Goal: Information Seeking & Learning: Learn about a topic

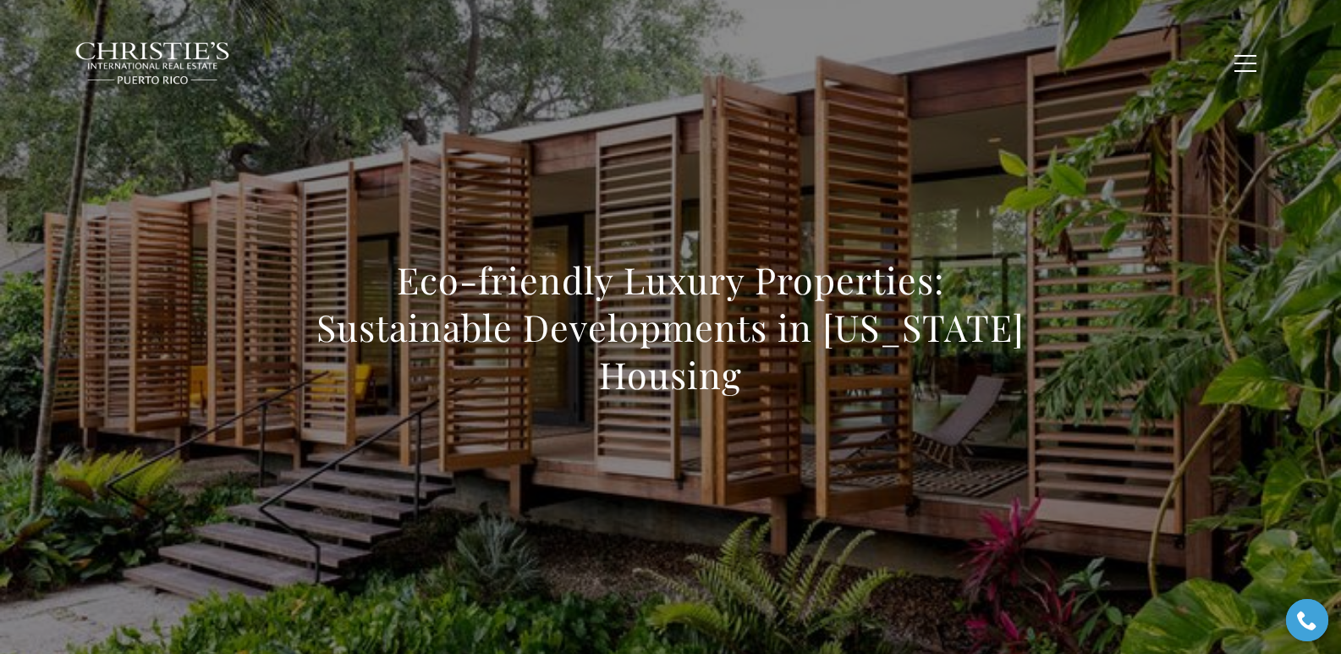
click at [255, 145] on div "Eco-friendly Luxury Properties: Sustainable Developments in Puerto Rico Housing" at bounding box center [671, 339] width 1184 height 508
drag, startPoint x: 723, startPoint y: 181, endPoint x: 673, endPoint y: 107, distance: 88.9
click at [560, 157] on div "Eco-friendly Luxury Properties: Sustainable Developments in Puerto Rico Housing" at bounding box center [671, 339] width 1184 height 508
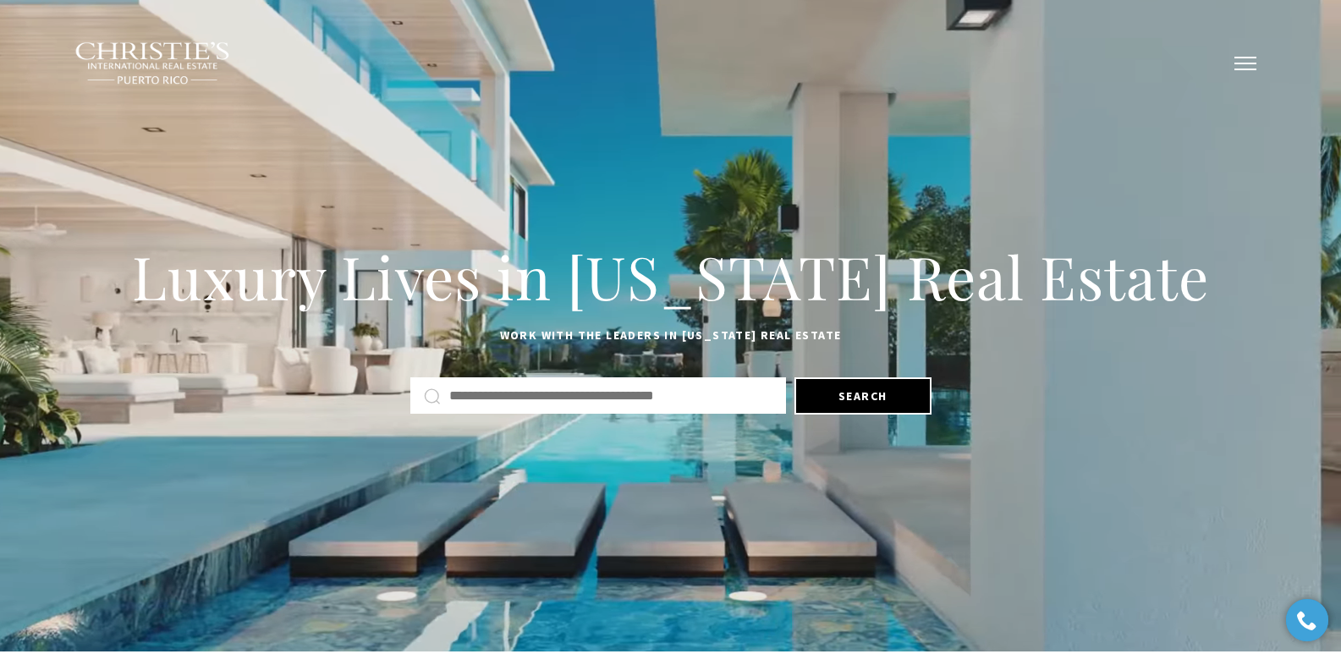
click at [1248, 67] on button "button" at bounding box center [1245, 63] width 44 height 49
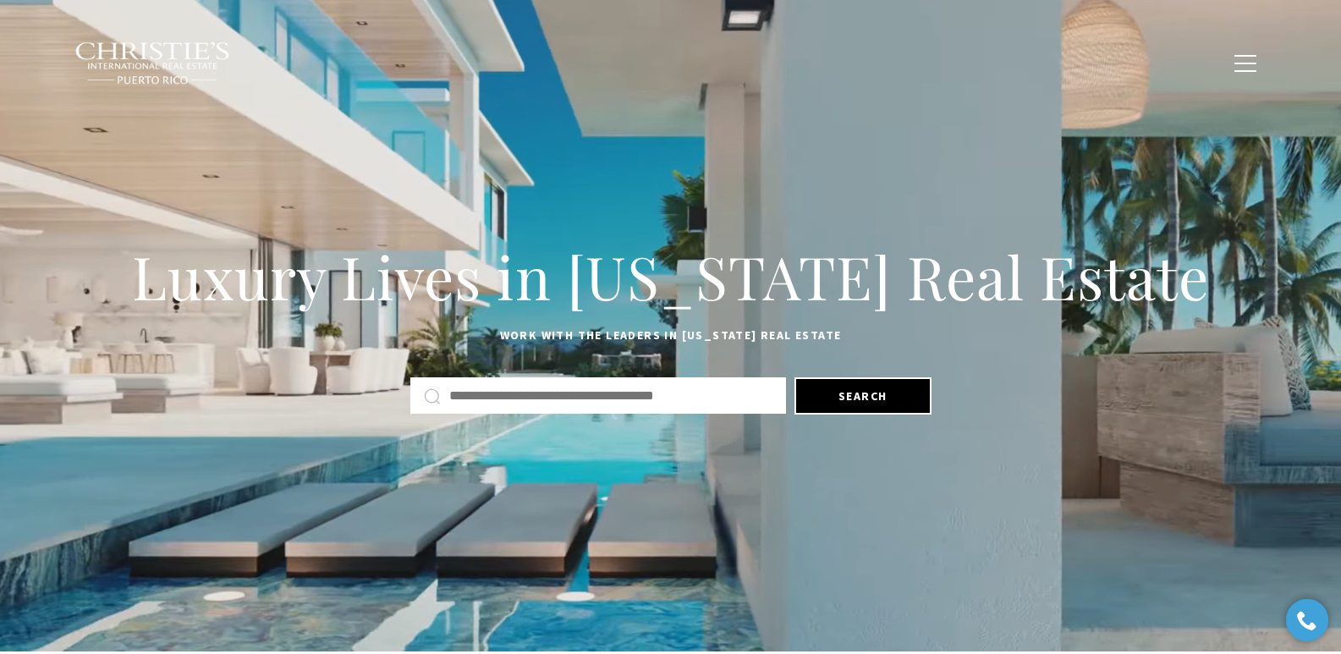
click at [1127, 45] on div "Home Search Dorado Beach Rio Grande Humacao Coastal San Juan Guaynabo Puerto Ri…" at bounding box center [670, 63] width 1193 height 62
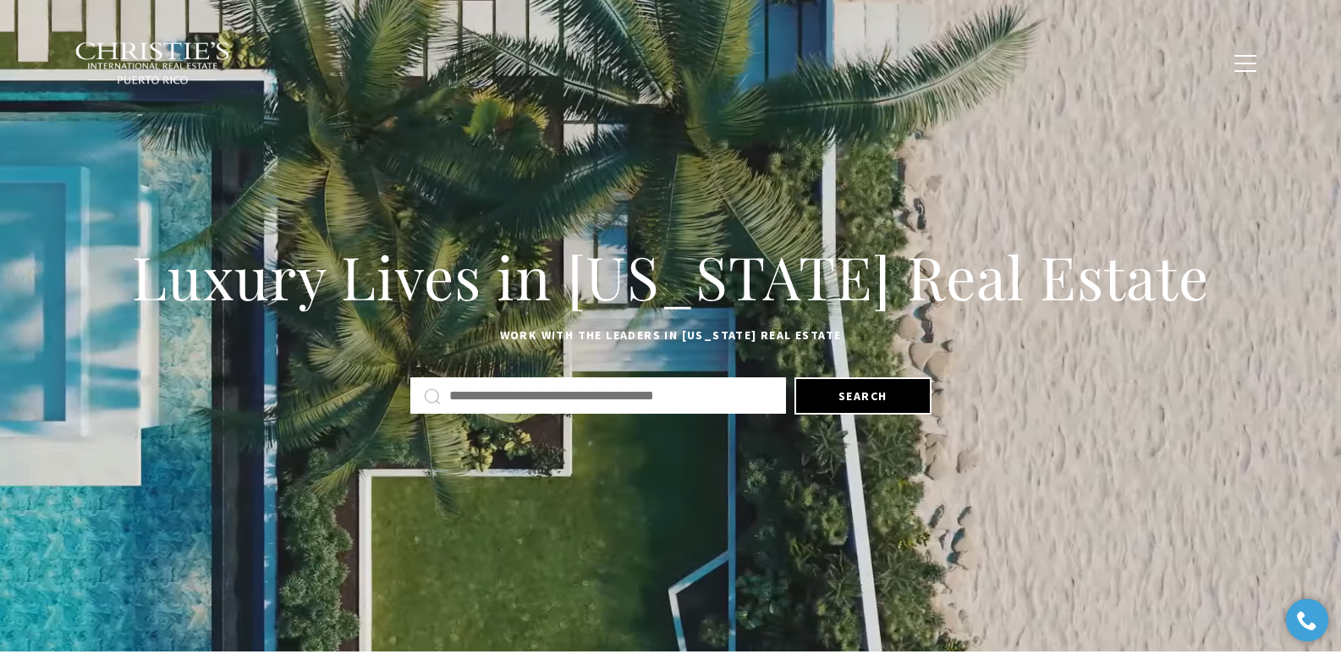
click at [1092, 64] on span "Blogs" at bounding box center [1089, 62] width 42 height 14
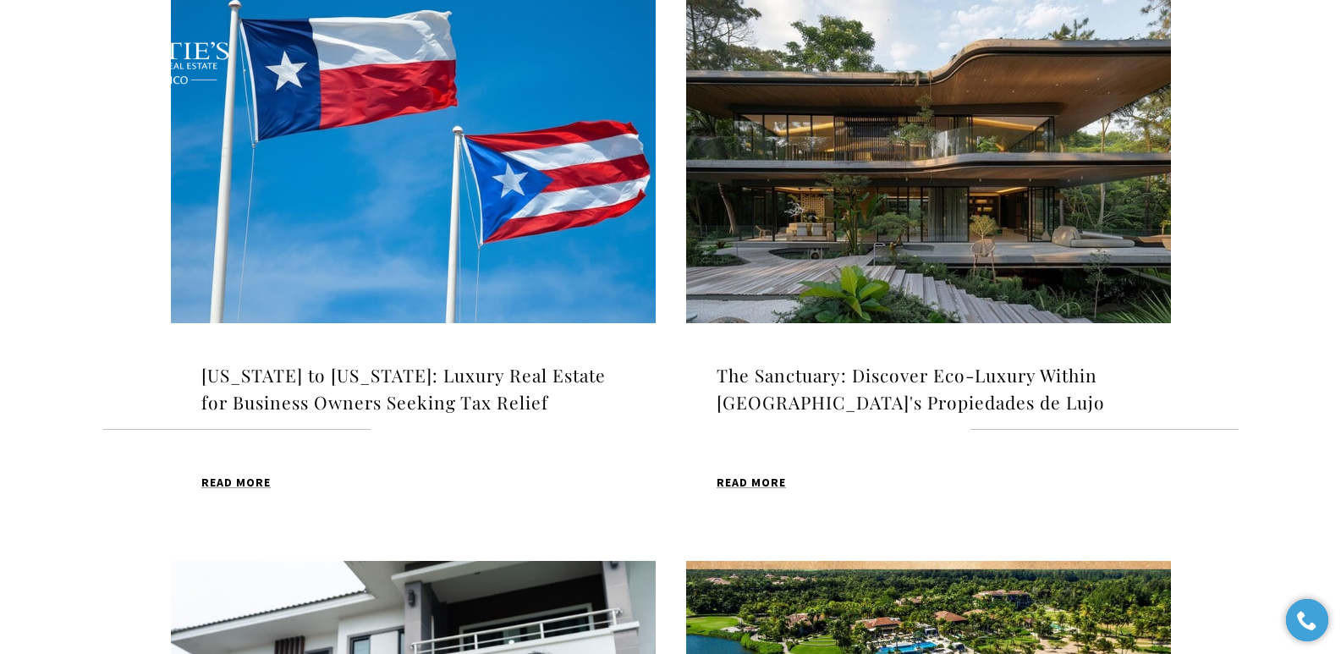
click at [479, 201] on img at bounding box center [413, 153] width 485 height 340
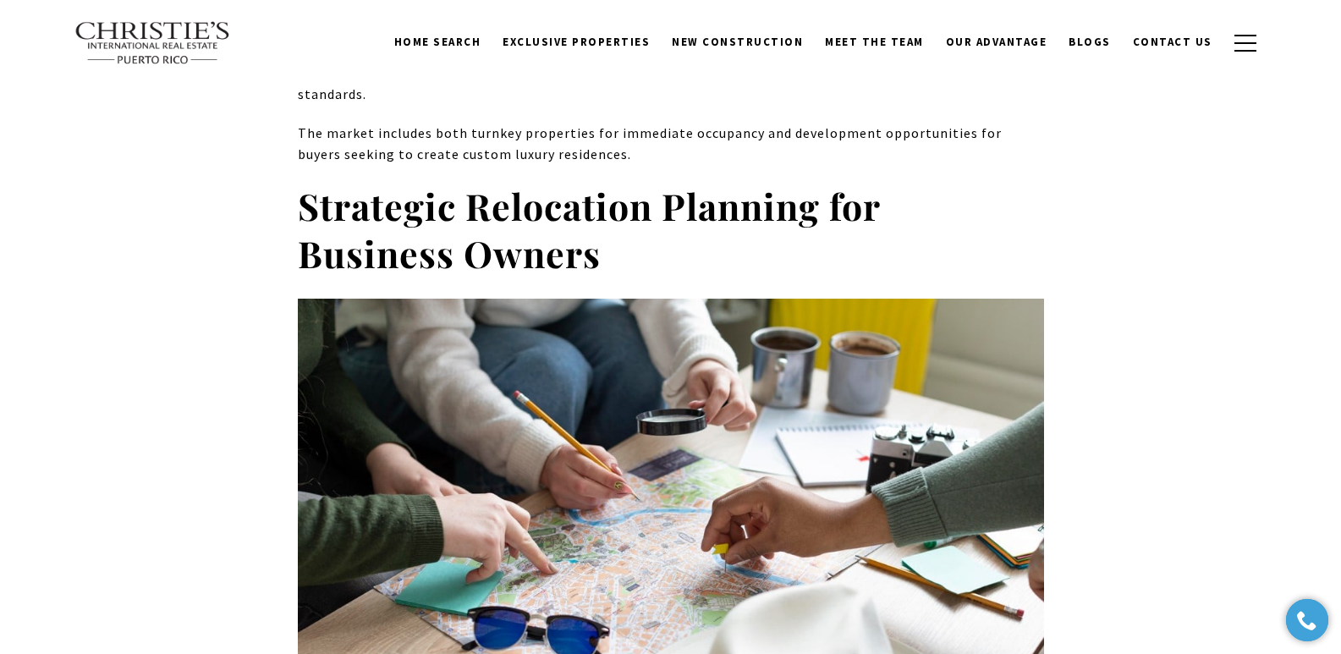
scroll to position [5146, 0]
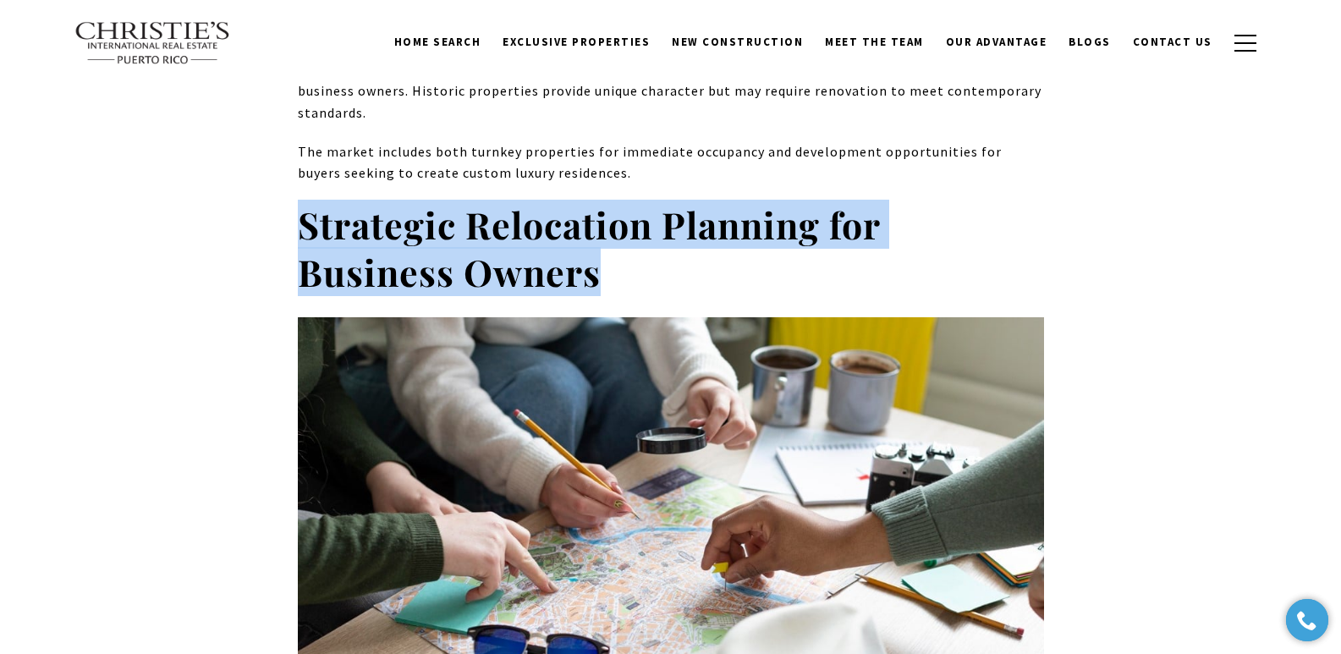
drag, startPoint x: 616, startPoint y: 133, endPoint x: 305, endPoint y: 91, distance: 313.2
click at [305, 201] on h2 "Strategic Relocation Planning for Business Owners" at bounding box center [671, 248] width 746 height 95
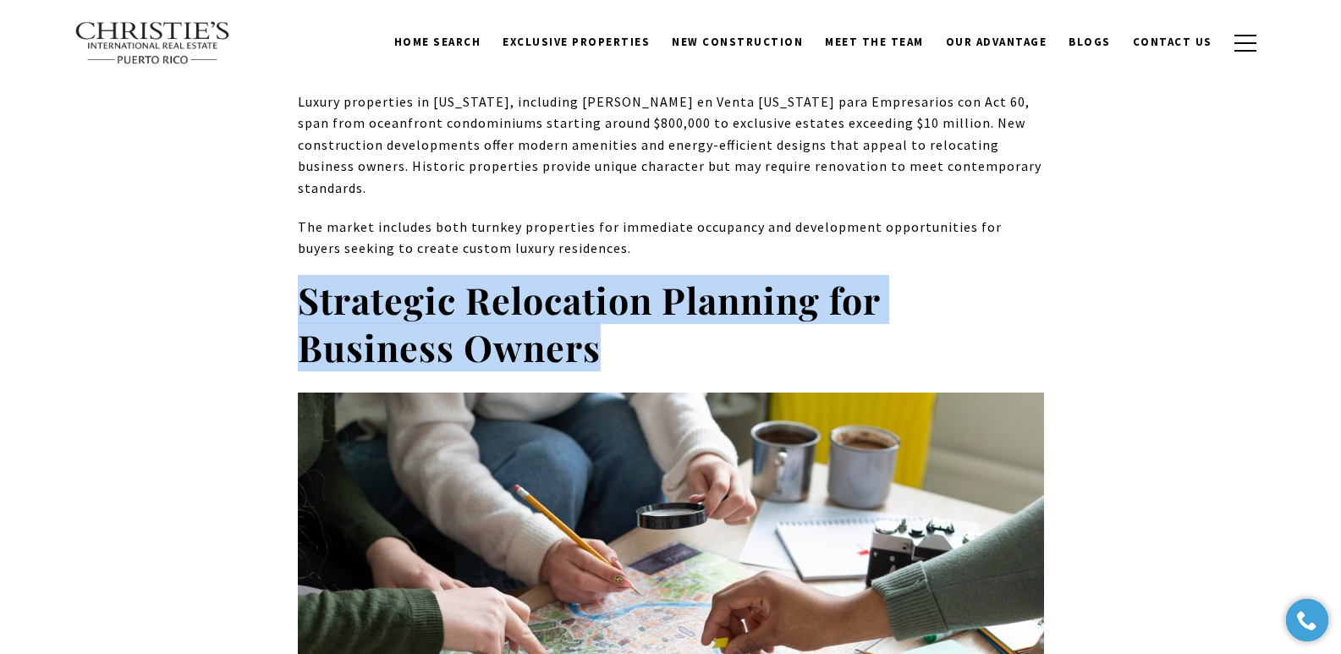
scroll to position [5015, 0]
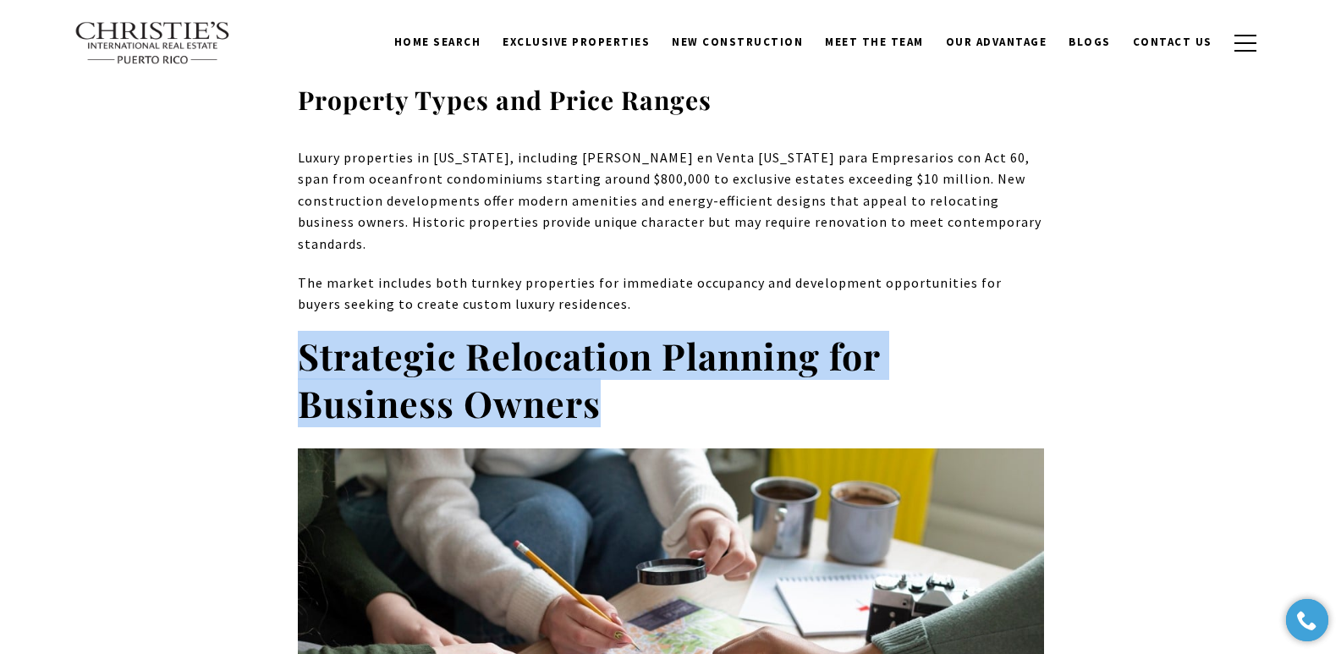
copy strong "Strategic Relocation Planning for Business Owners"
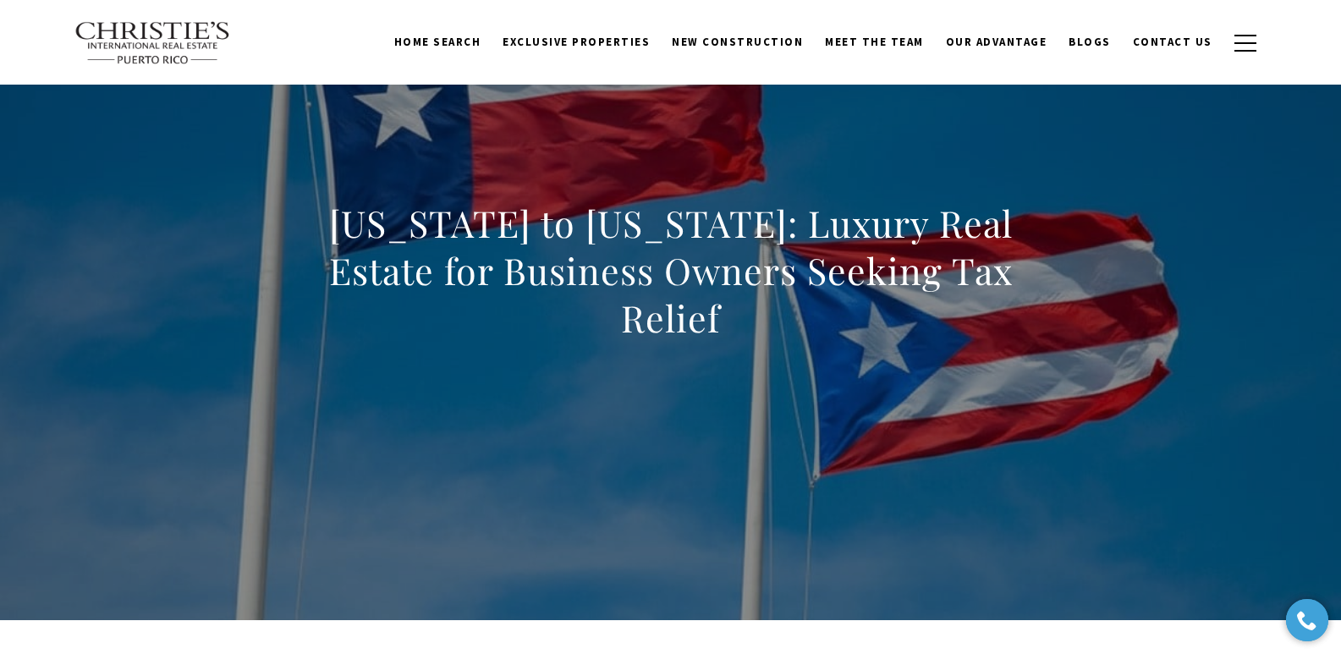
scroll to position [0, 0]
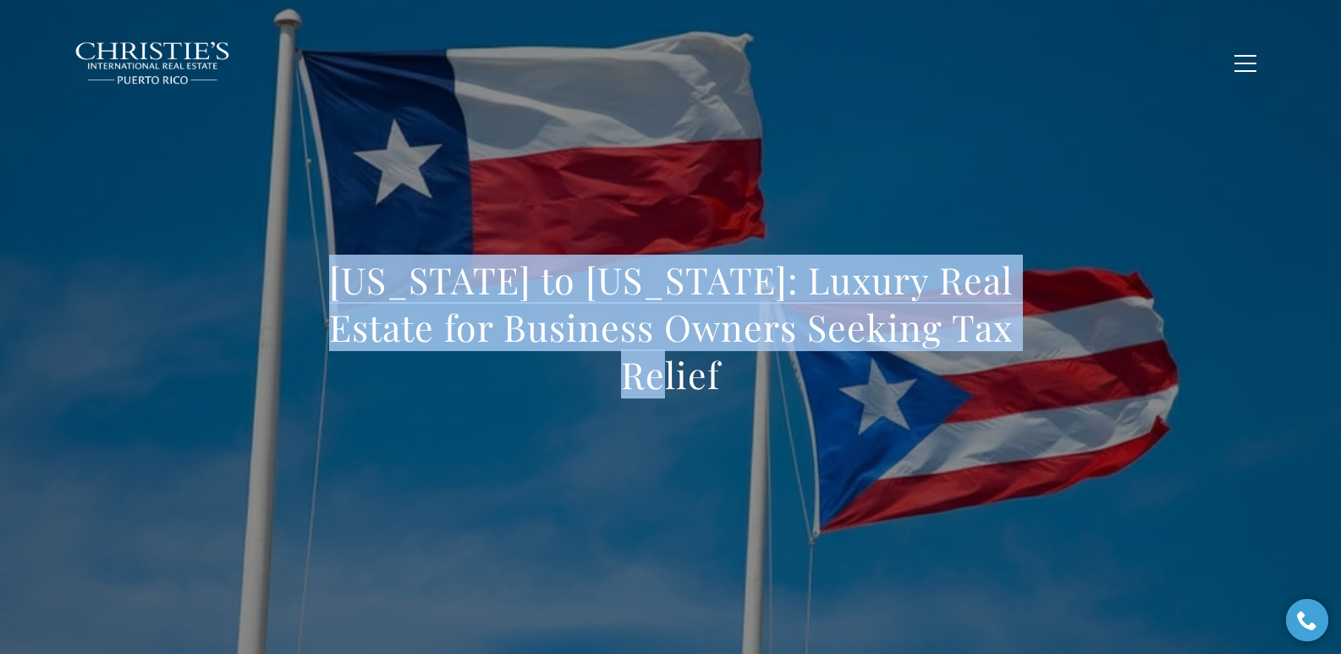
drag, startPoint x: 408, startPoint y: 301, endPoint x: 1025, endPoint y: 352, distance: 619.6
click at [1025, 352] on h1 "[US_STATE] to [US_STATE]: Luxury Real Estate for Business Owners Seeking Tax Re…" at bounding box center [671, 327] width 746 height 142
copy h1 "[US_STATE] to [US_STATE]: Luxury Real Estate for Business Owners Seeking Tax Re…"
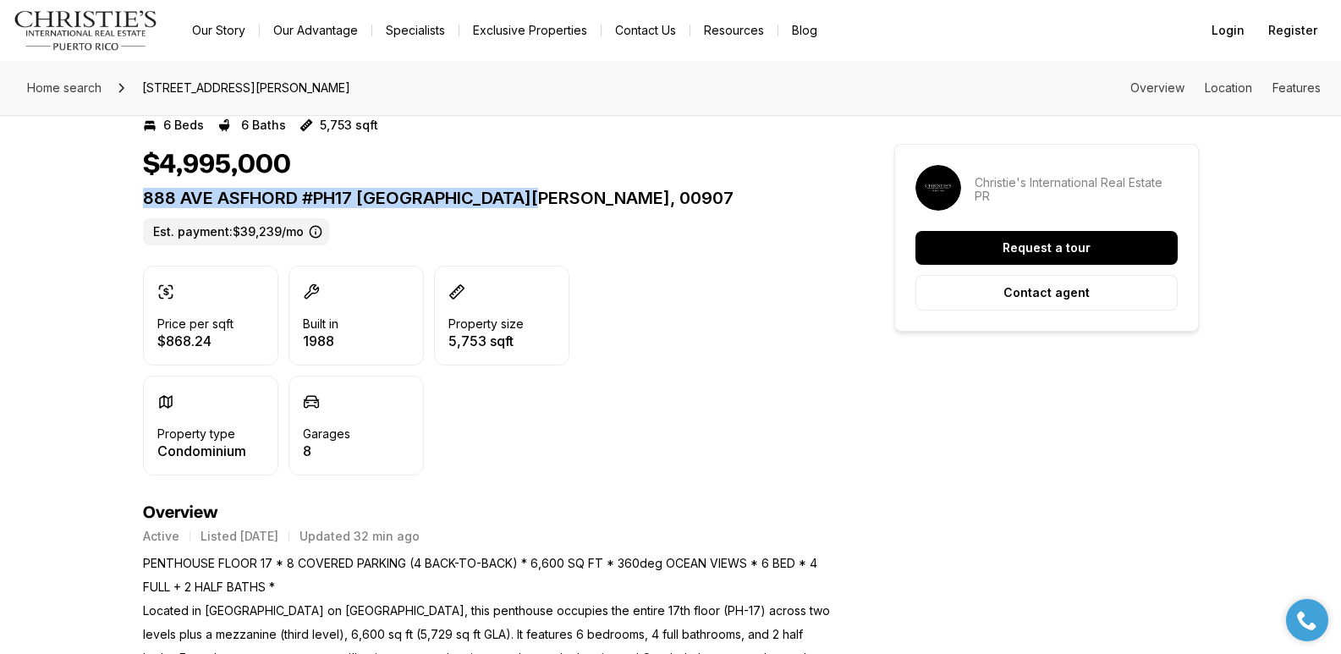
click at [535, 186] on div "$4,995,000 888 AVE ASFHORD #PH17 SAN JUAN PR, 00907 Est. payment: $39,239/mo" at bounding box center [488, 197] width 690 height 96
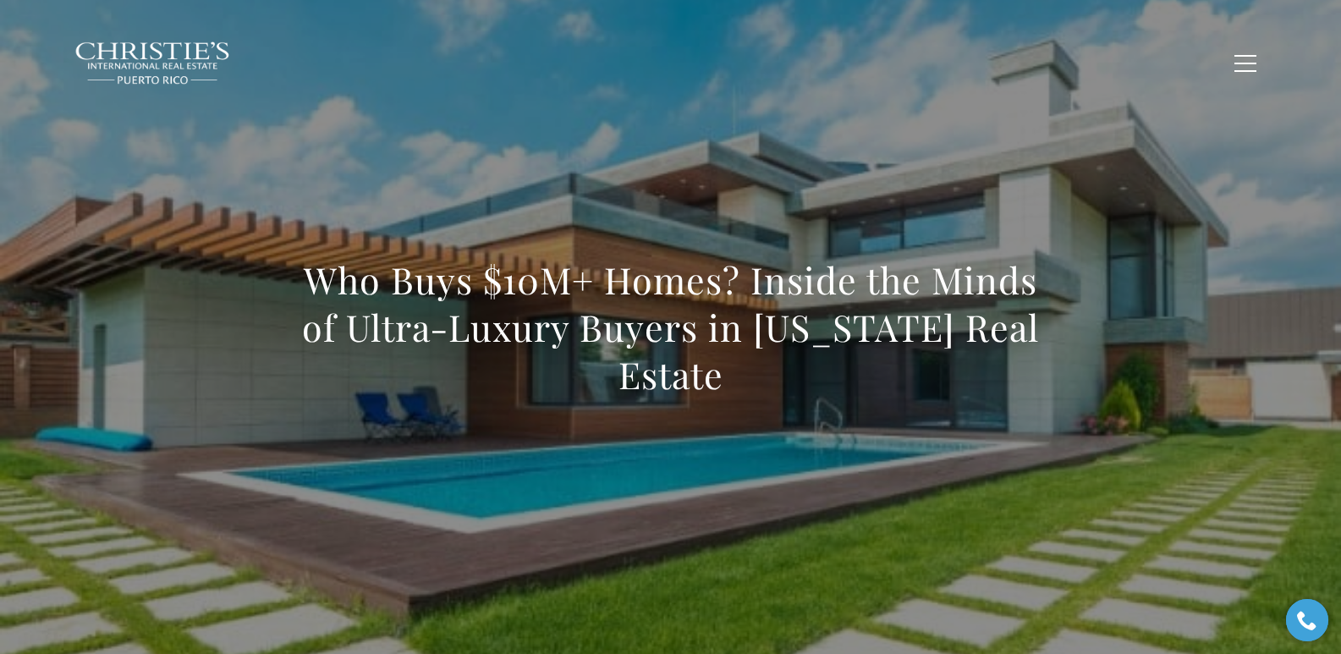
click at [641, 209] on div "Who Buys $10M+ Homes? Inside the Minds of Ultra-Luxury Buyers in Puerto Rico Re…" at bounding box center [671, 339] width 1184 height 508
drag, startPoint x: 530, startPoint y: 322, endPoint x: 827, endPoint y: 411, distance: 309.9
click at [827, 411] on div "Who Buys $10M+ Homes? Inside the Minds of Ultra-Luxury Buyers in [US_STATE] Rea…" at bounding box center [671, 339] width 1184 height 508
copy h1 "Who Buys $10M+ Homes? Inside the Minds of Ultra-Luxury Buyers in Puerto Rico Re…"
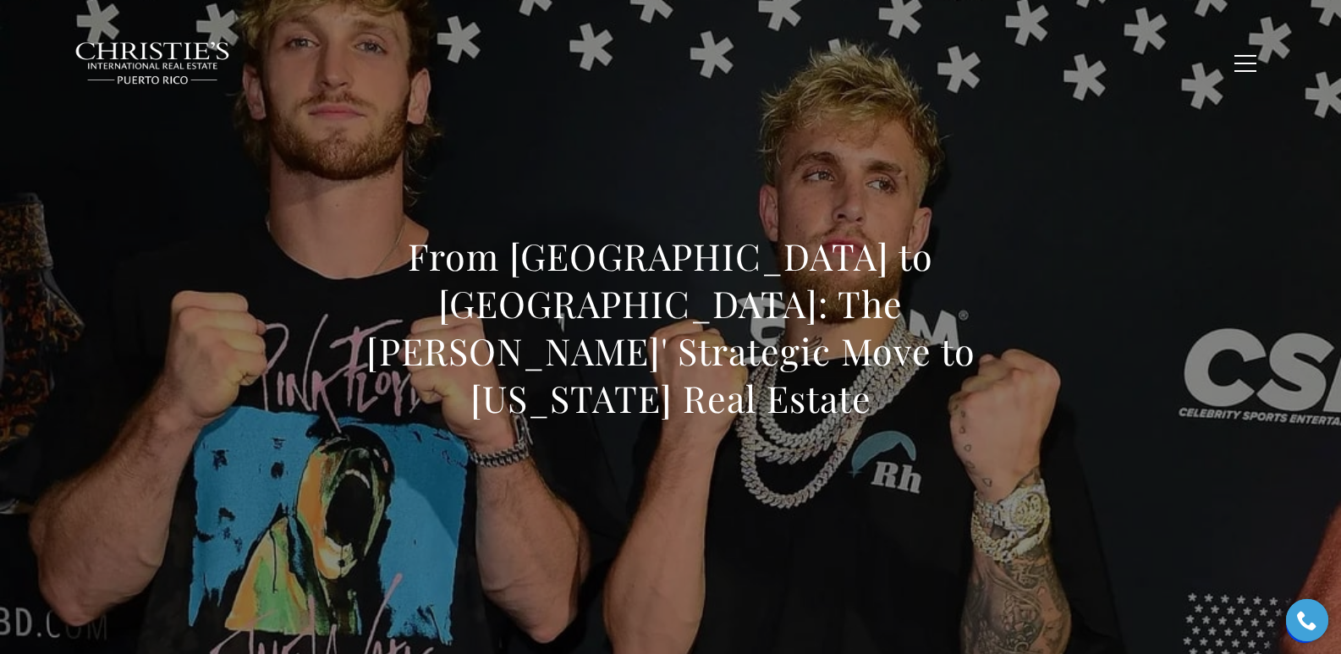
click at [584, 149] on div "From Los Angeles to Dorado: The Paul Brothers' Strategic Move to Puerto Rico Re…" at bounding box center [671, 339] width 1184 height 508
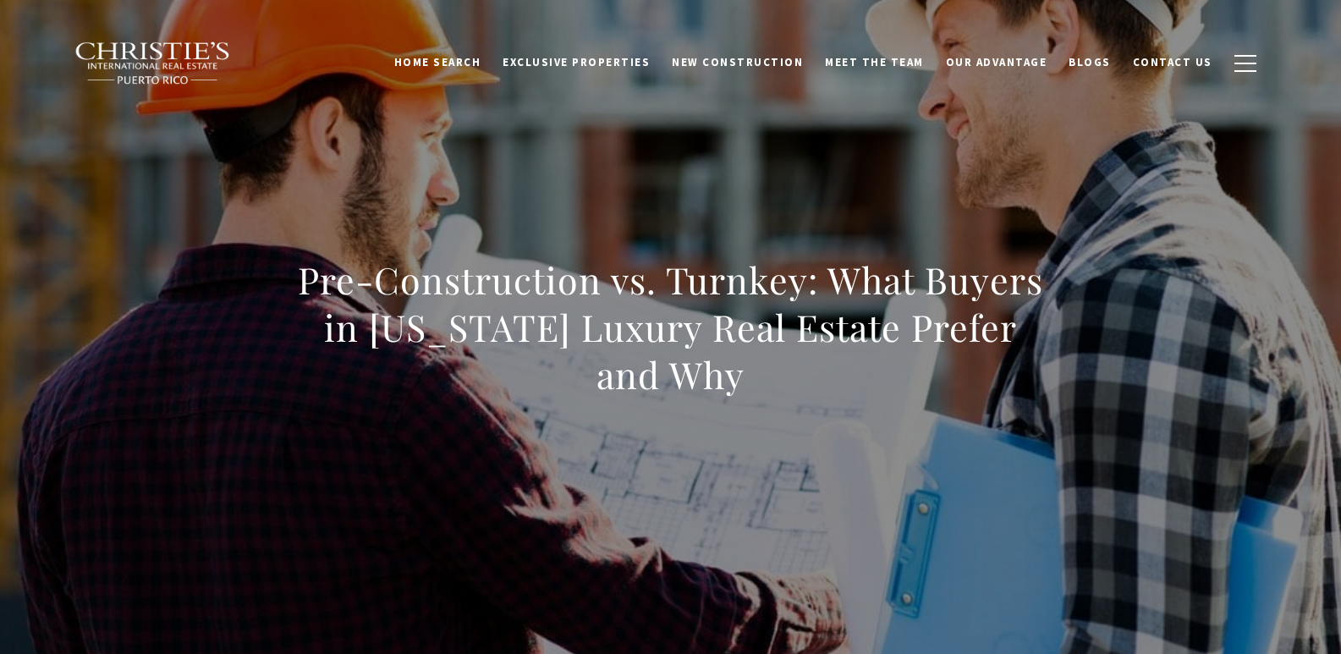
click at [847, 140] on div "Pre-Construction vs. Turnkey: What Buyers in [US_STATE] Luxury Real Estate Pref…" at bounding box center [671, 339] width 1184 height 508
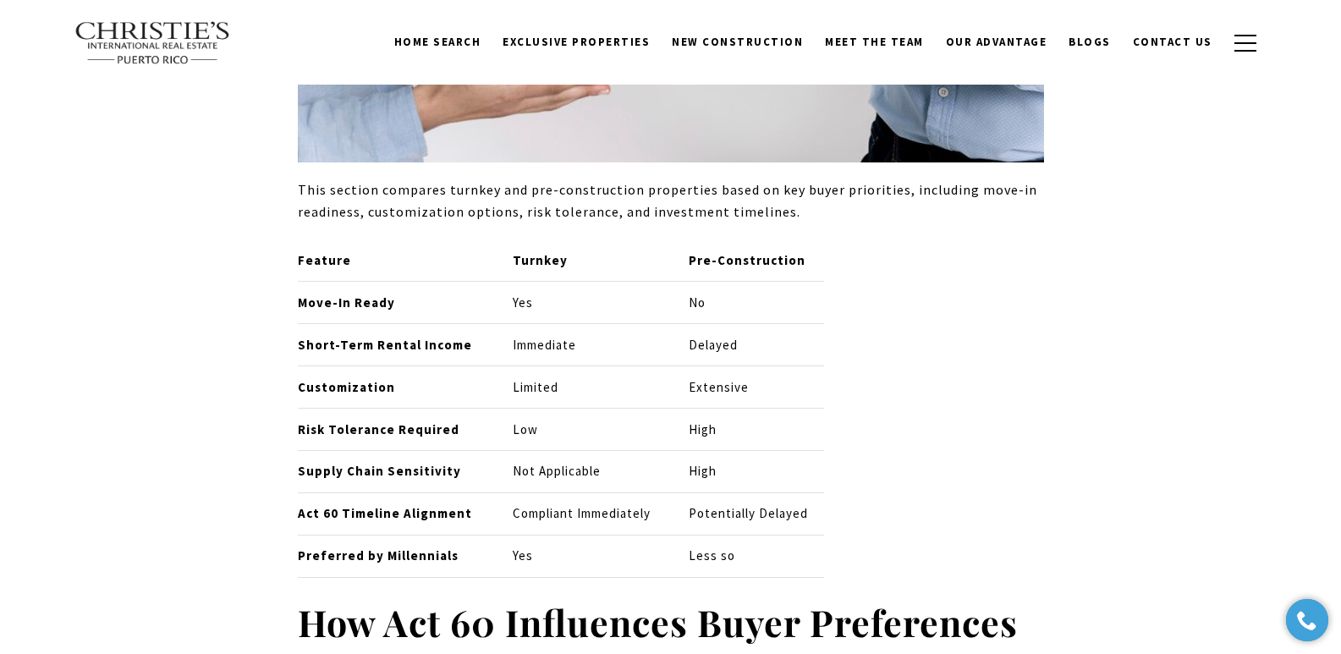
scroll to position [5133, 0]
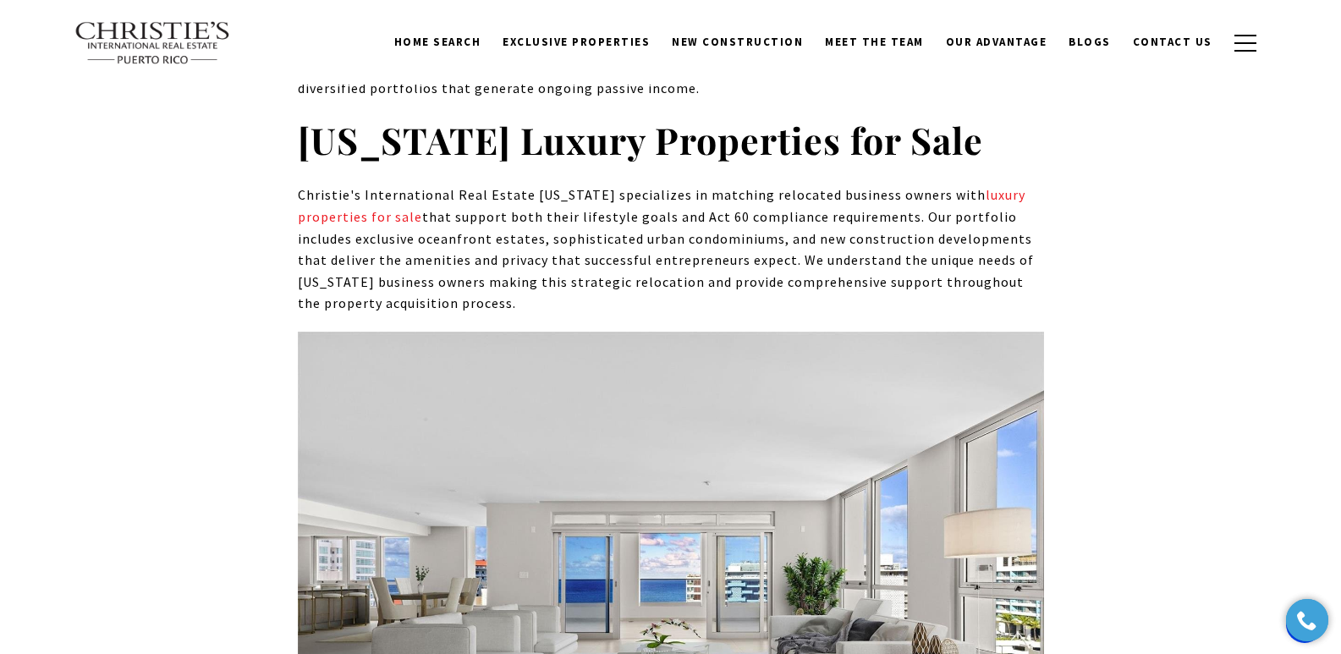
scroll to position [7833, 0]
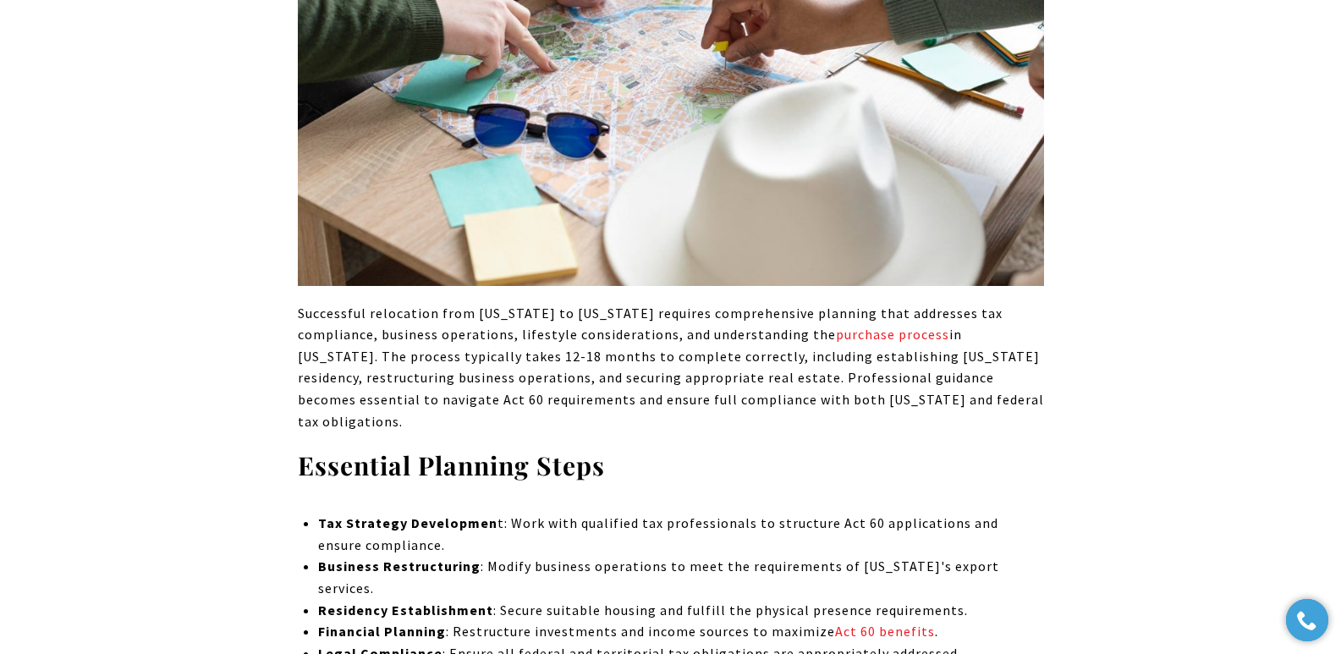
scroll to position [5686, 0]
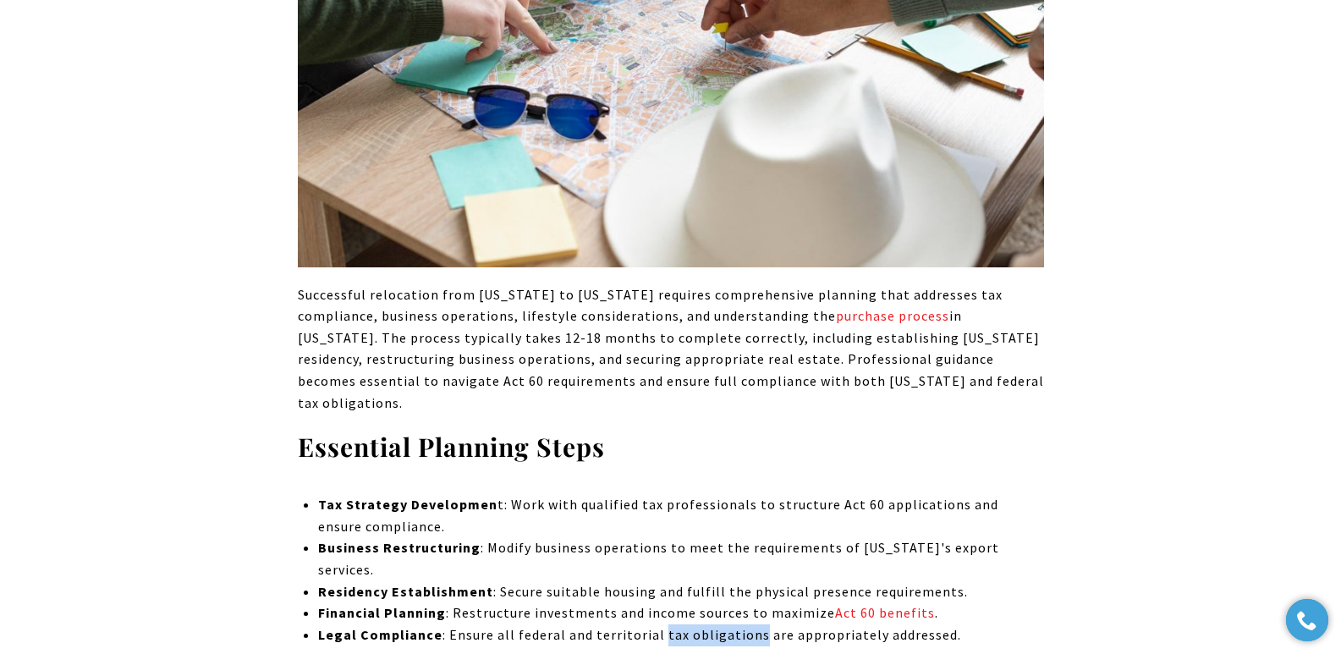
drag, startPoint x: 656, startPoint y: 437, endPoint x: 749, endPoint y: 442, distance: 93.1
click at [749, 624] on p "Legal Compliance : Ensure all federal and territorial tax obligations are appro…" at bounding box center [680, 635] width 725 height 22
copy p "tax obligations"
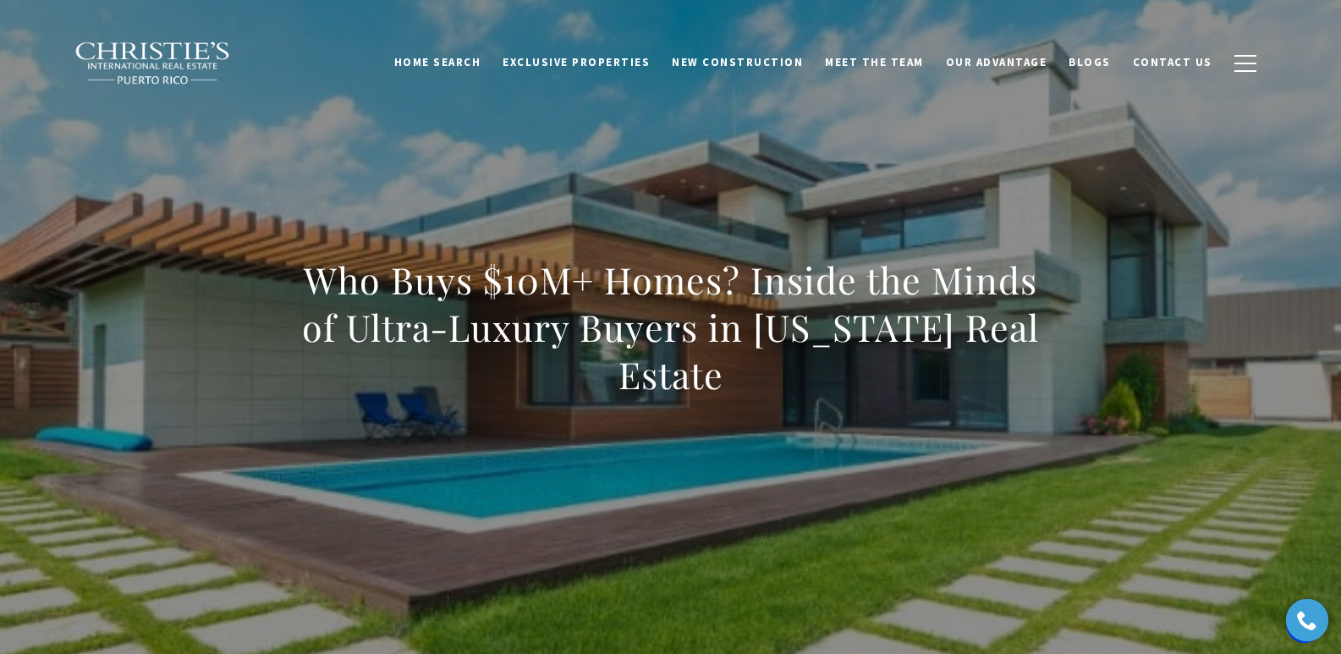
click at [724, 183] on div "Who Buys $10M+ Homes? Inside the Minds of Ultra-Luxury Buyers in [US_STATE] Rea…" at bounding box center [671, 339] width 1184 height 508
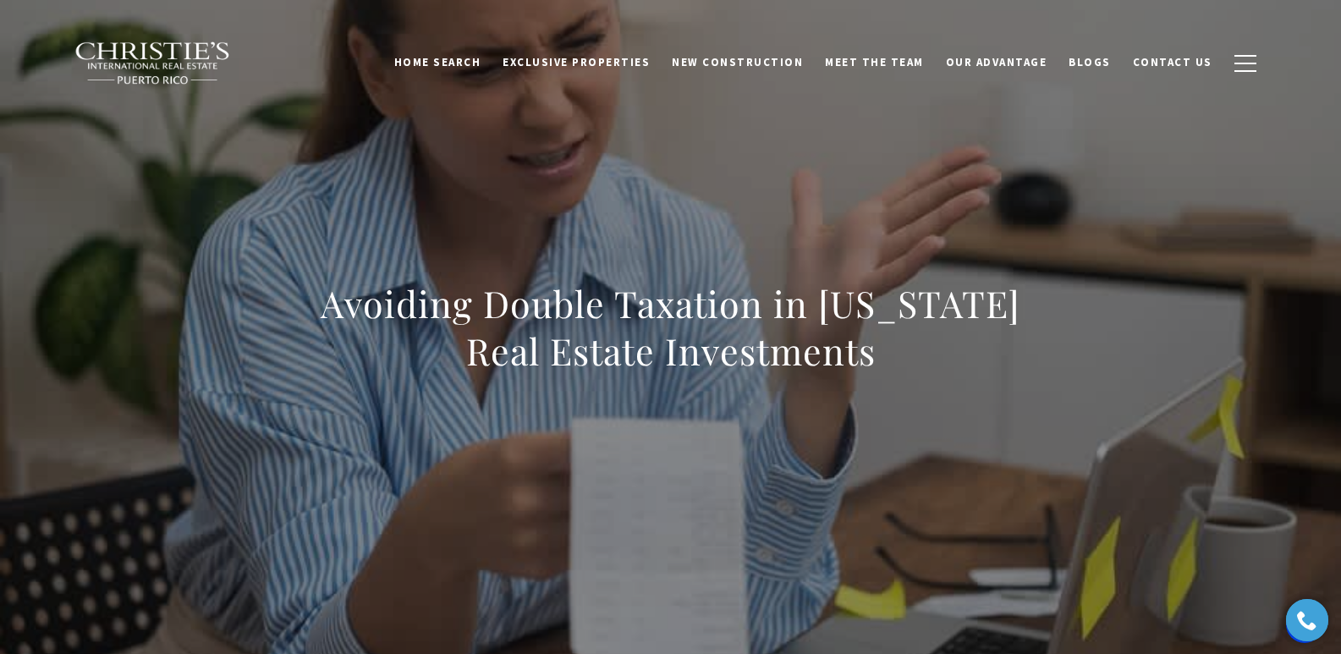
click at [505, 203] on div "Avoiding Double Taxation in [US_STATE] Real Estate Investments" at bounding box center [671, 339] width 1184 height 508
drag, startPoint x: 592, startPoint y: 335, endPoint x: 914, endPoint y: 367, distance: 323.0
click at [914, 367] on h1 "Avoiding Double Taxation in Puerto Rico Real Estate Investments" at bounding box center [671, 327] width 746 height 95
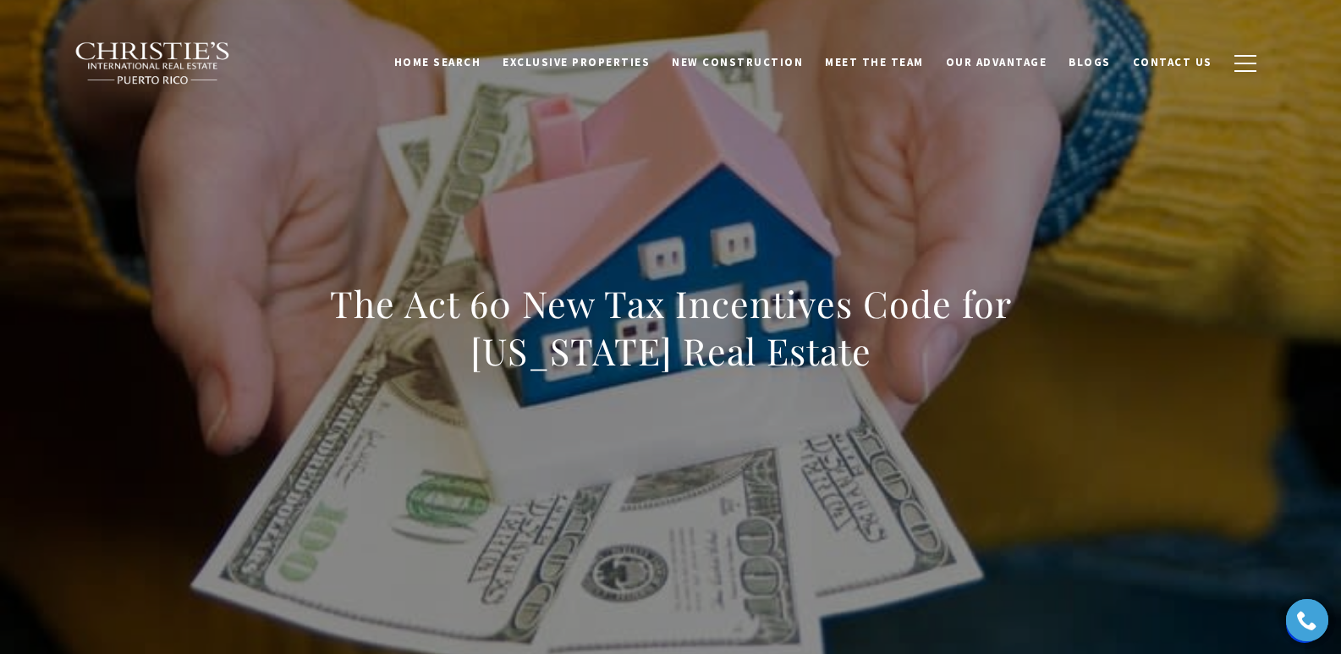
drag, startPoint x: 327, startPoint y: 285, endPoint x: 952, endPoint y: 362, distance: 629.8
click at [952, 362] on h1 "The Act 60 New Tax Incentives Code for [US_STATE] Real Estate" at bounding box center [671, 327] width 746 height 95
click at [1034, 142] on div "The Act 60 New Tax Incentives Code for [US_STATE] Real Estate" at bounding box center [671, 339] width 1184 height 508
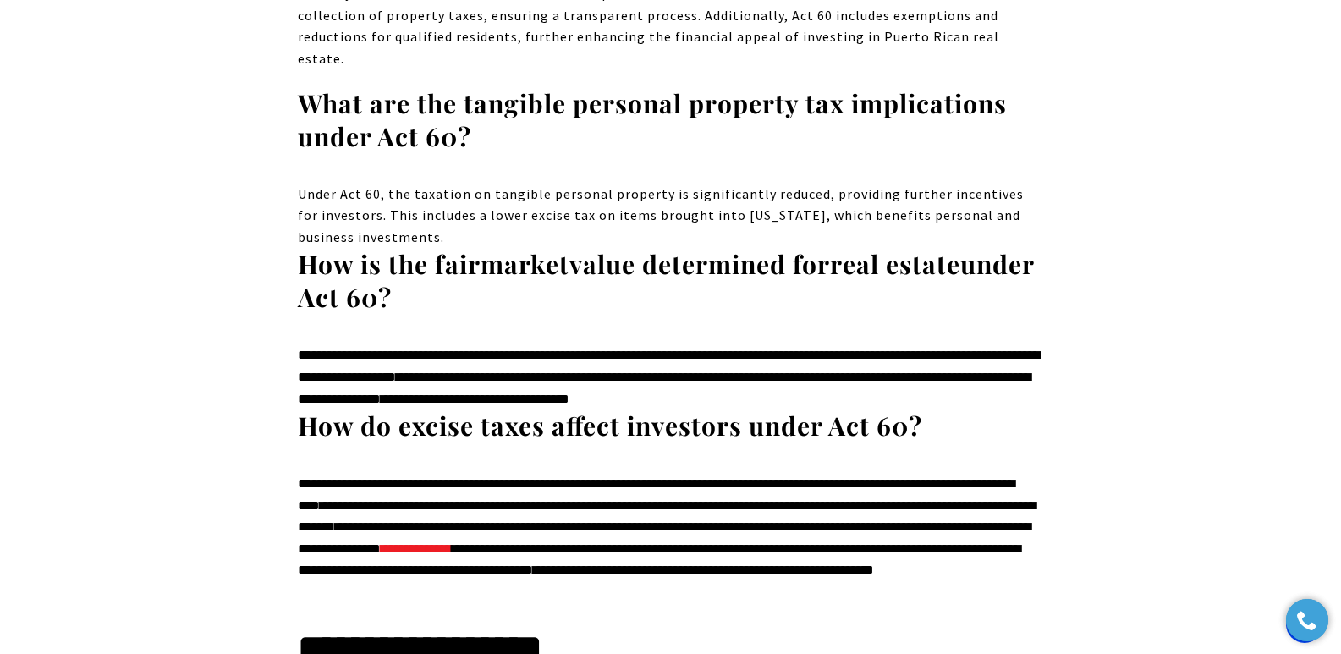
drag, startPoint x: 689, startPoint y: 376, endPoint x: 506, endPoint y: 338, distance: 186.5
click at [689, 473] on div "**********" at bounding box center [671, 548] width 746 height 151
click at [513, 542] on span "*******" at bounding box center [536, 548] width 46 height 13
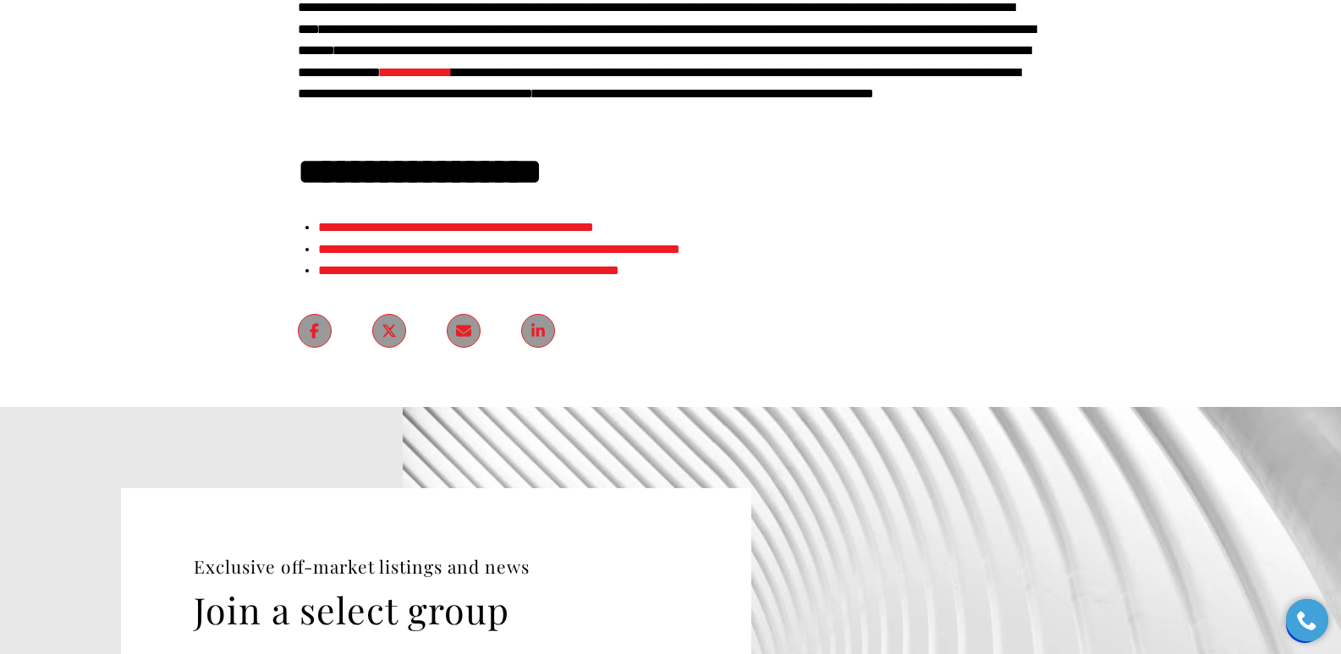
scroll to position [12812, 0]
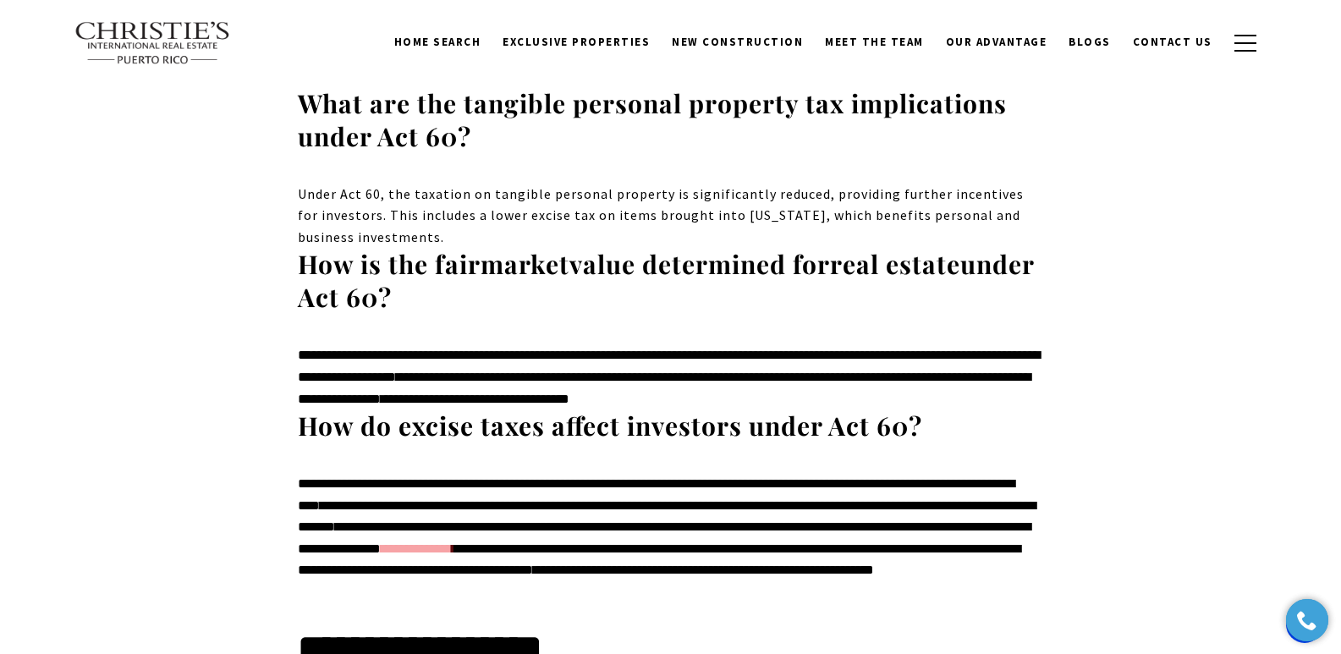
click at [381, 542] on link "**********" at bounding box center [416, 548] width 71 height 13
drag, startPoint x: 674, startPoint y: 366, endPoint x: 722, endPoint y: 341, distance: 53.7
click at [675, 542] on span "**********" at bounding box center [659, 559] width 722 height 35
click at [477, 520] on span "**********" at bounding box center [413, 526] width 127 height 13
click at [721, 499] on span "**********" at bounding box center [650, 505] width 142 height 13
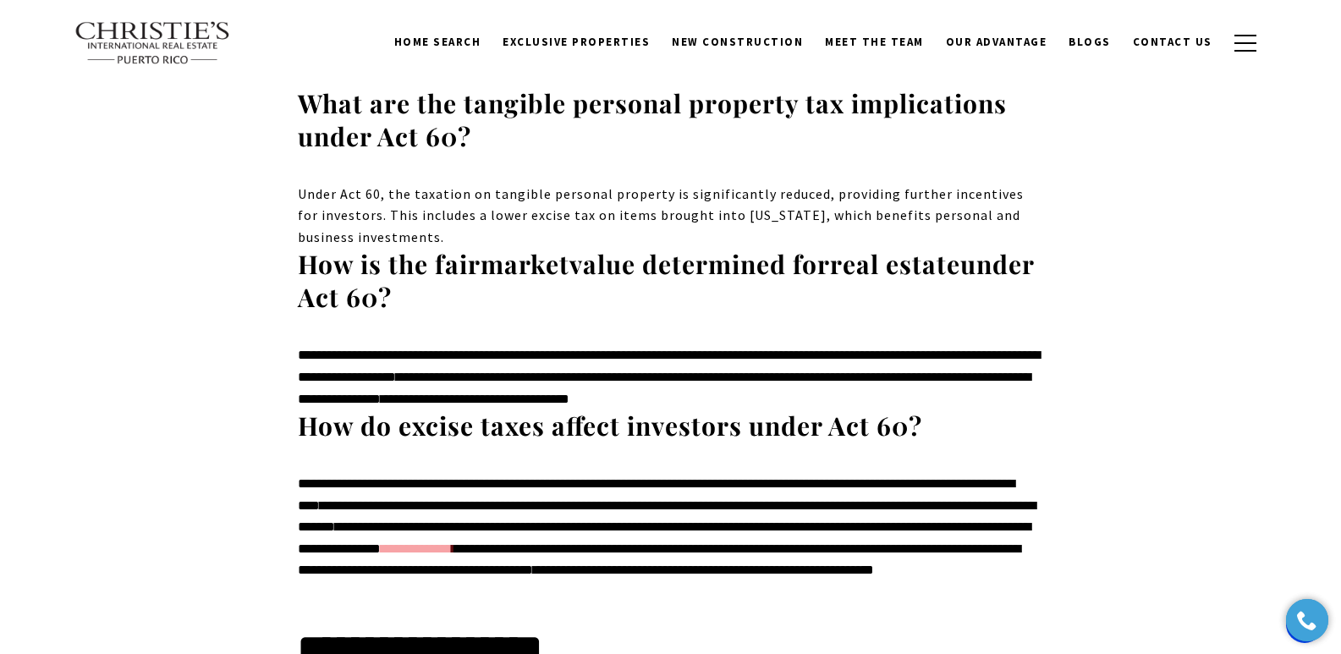
click at [452, 542] on link "**********" at bounding box center [416, 548] width 71 height 13
click at [889, 624] on h2 "**********" at bounding box center [671, 647] width 746 height 47
